Goal: Information Seeking & Learning: Learn about a topic

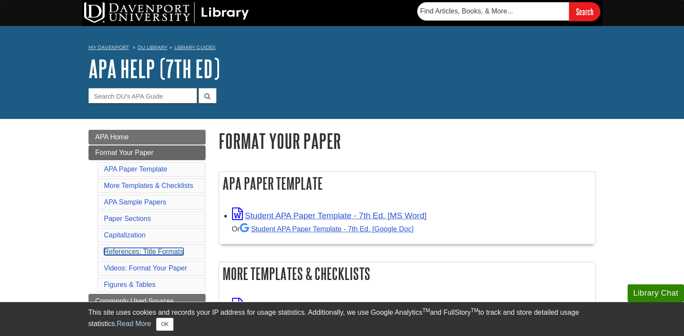
click at [138, 250] on link "References: Title Formats" at bounding box center [143, 251] width 79 height 7
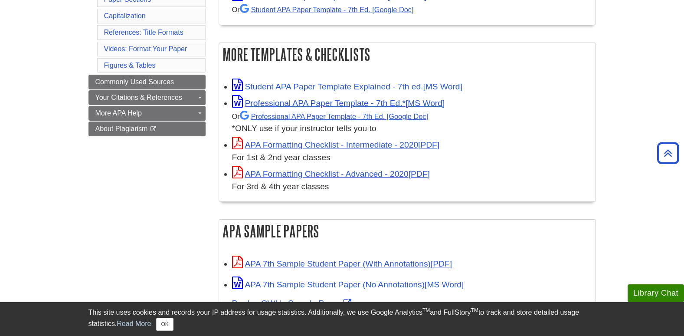
scroll to position [135, 0]
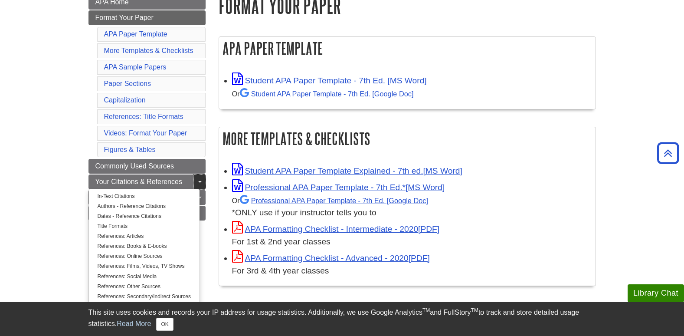
click at [201, 179] on link "Toggle Dropdown" at bounding box center [199, 181] width 12 height 15
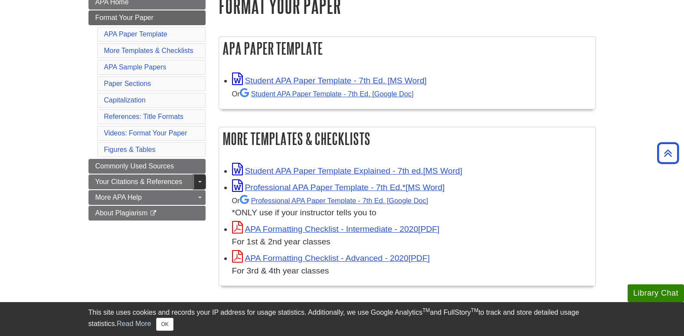
click at [197, 186] on link "Toggle Dropdown" at bounding box center [199, 181] width 12 height 15
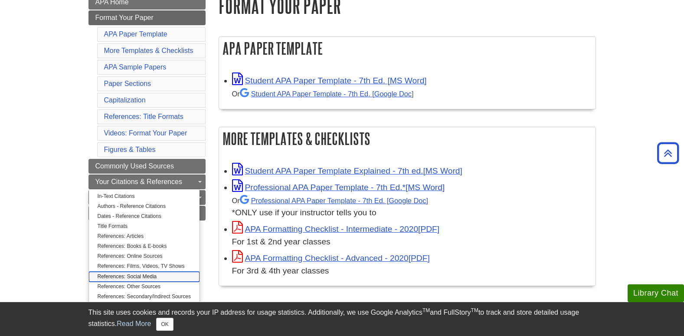
click at [137, 275] on link "References: Social Media" at bounding box center [144, 276] width 111 height 10
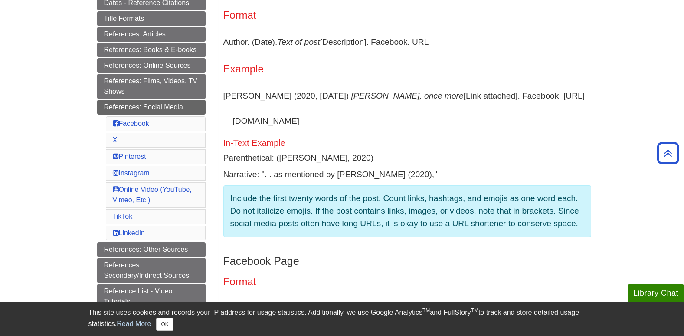
scroll to position [234, 0]
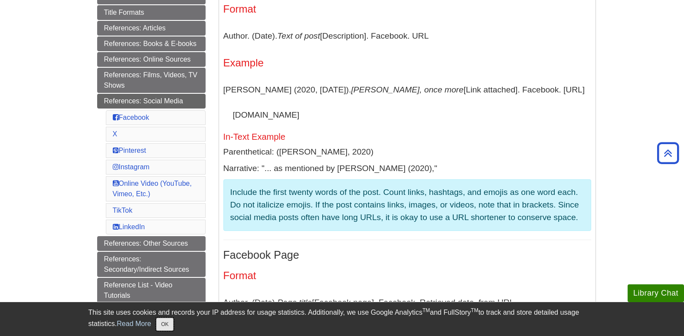
click at [170, 326] on button "OK" at bounding box center [164, 323] width 17 height 13
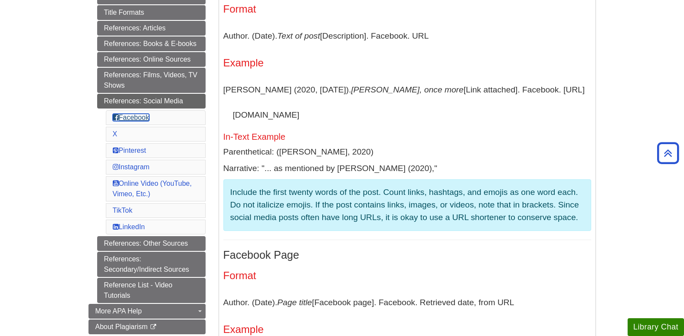
click at [129, 116] on link "Facebook" at bounding box center [131, 117] width 36 height 7
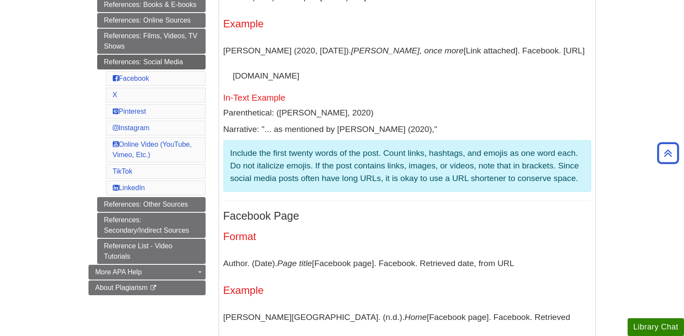
scroll to position [254, 0]
